Goal: Transaction & Acquisition: Book appointment/travel/reservation

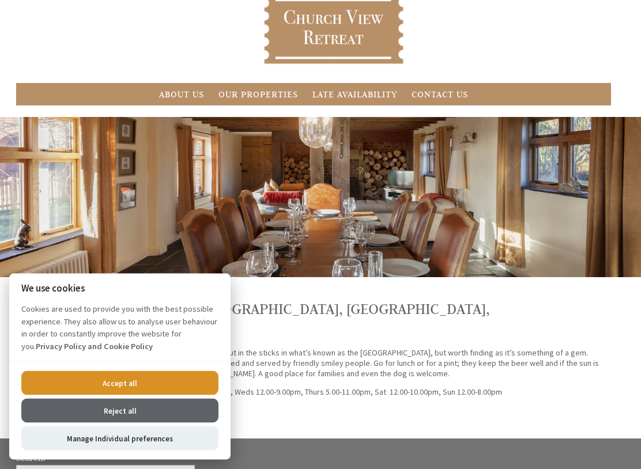
scroll to position [87, 0]
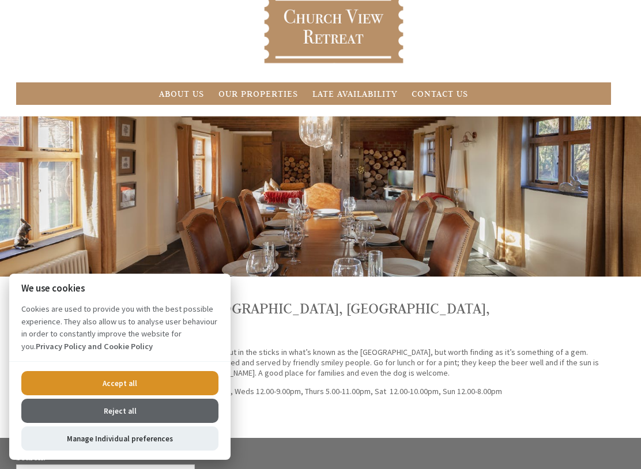
click at [142, 384] on button "Accept all" at bounding box center [119, 383] width 197 height 24
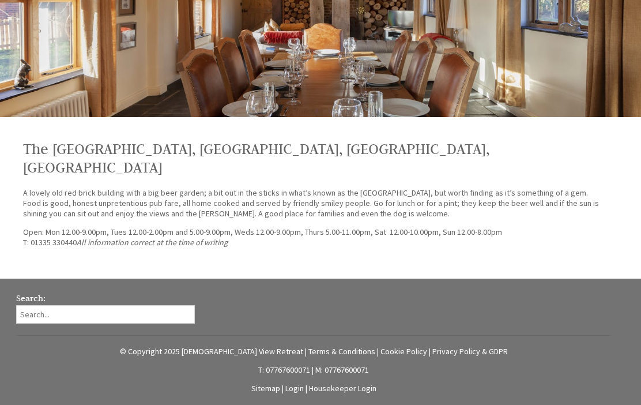
scroll to position [268, 0]
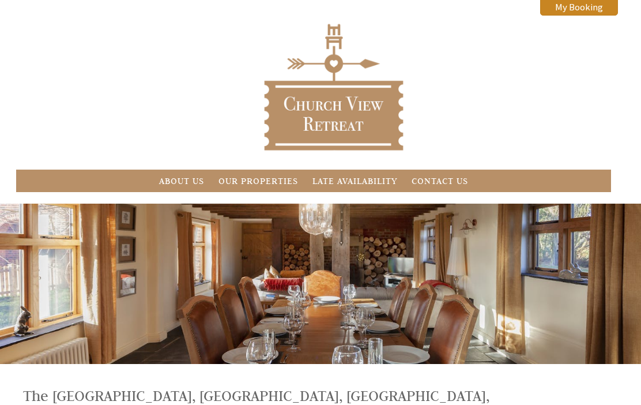
click at [353, 186] on link "Late Availability" at bounding box center [355, 180] width 85 height 11
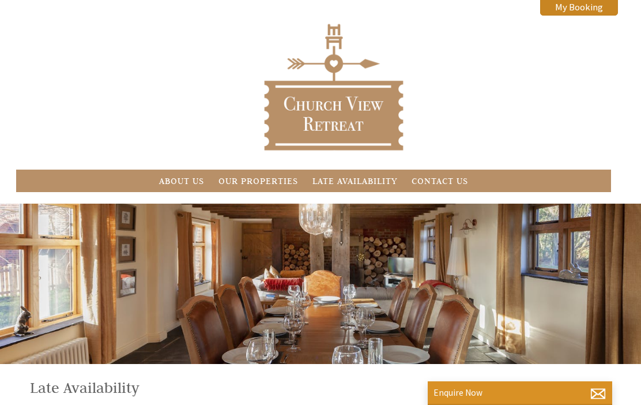
click at [580, 12] on link "My Booking" at bounding box center [579, 6] width 78 height 17
